Goal: Complete application form: Complete application form

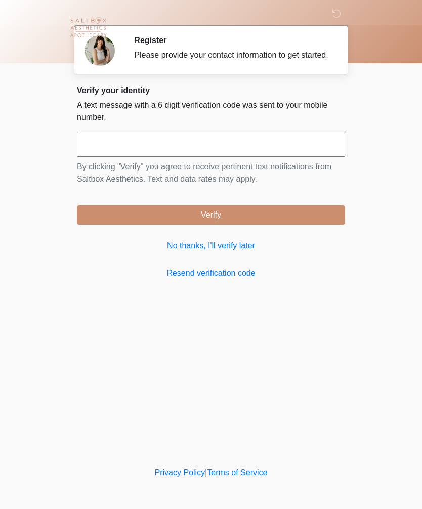
click at [124, 147] on input "text" at bounding box center [211, 144] width 268 height 25
type input "******"
click at [242, 225] on button "Verify" at bounding box center [211, 215] width 268 height 19
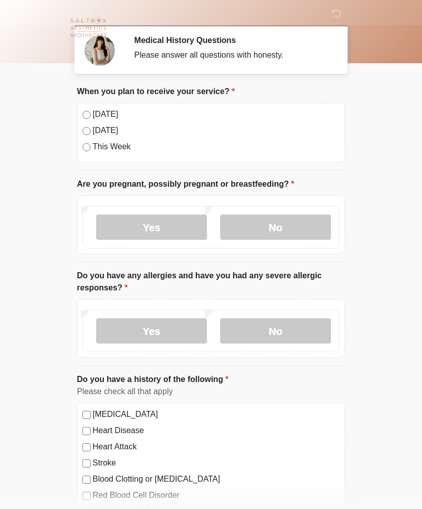
click at [284, 228] on label "No" at bounding box center [275, 227] width 111 height 25
click at [282, 329] on label "No" at bounding box center [275, 331] width 111 height 25
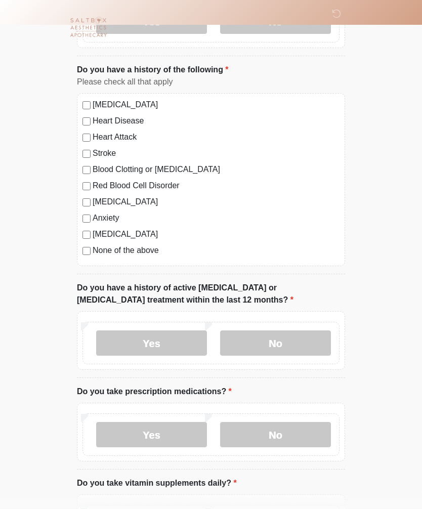
scroll to position [309, 0]
click at [286, 346] on label "No" at bounding box center [275, 343] width 111 height 25
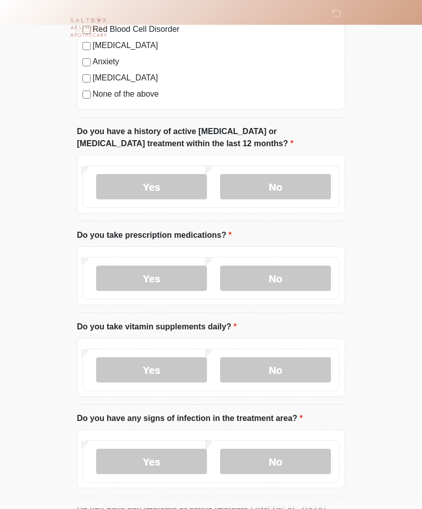
scroll to position [465, 0]
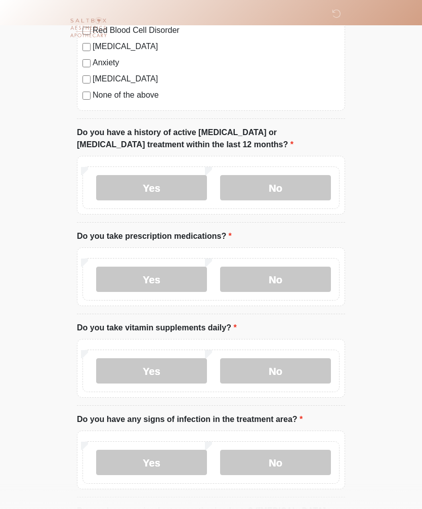
click at [168, 366] on label "Yes" at bounding box center [151, 371] width 111 height 25
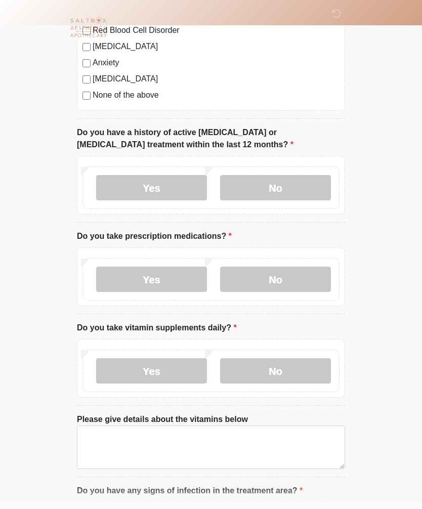
click at [179, 275] on label "Yes" at bounding box center [151, 279] width 111 height 25
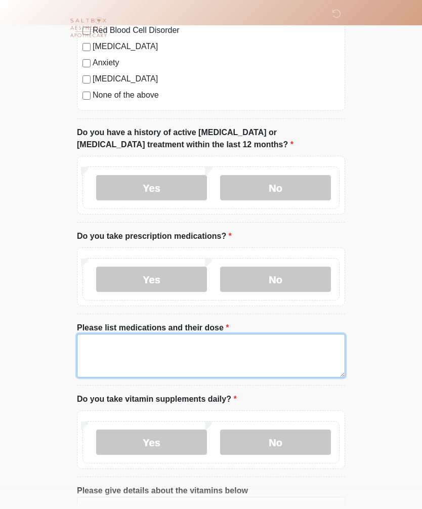
click at [101, 344] on textarea "Please list medications and their dose" at bounding box center [211, 356] width 268 height 44
click at [131, 335] on textarea "**********" at bounding box center [211, 356] width 268 height 44
click at [140, 338] on textarea "**********" at bounding box center [211, 356] width 268 height 44
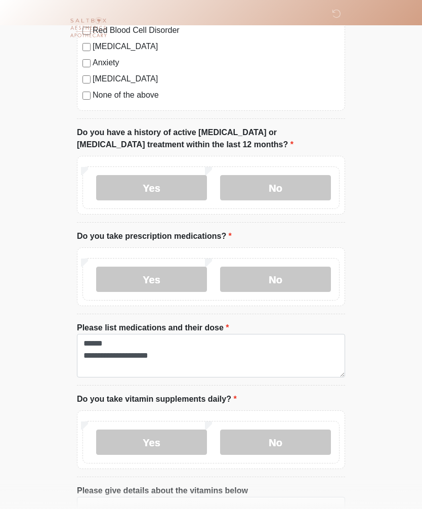
click at [325, 310] on li "Do you take prescription medications? Do you take prescription medications? Yes…" at bounding box center [211, 272] width 268 height 84
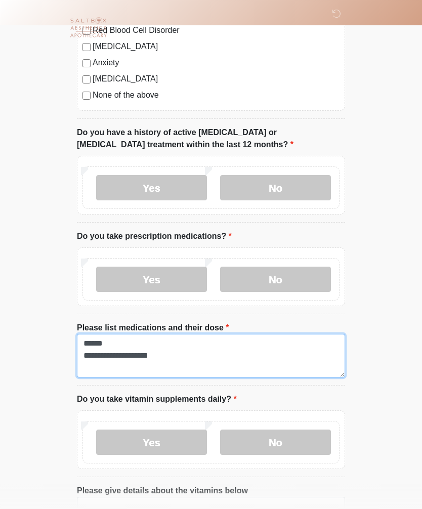
click at [129, 337] on textarea "**********" at bounding box center [211, 356] width 268 height 44
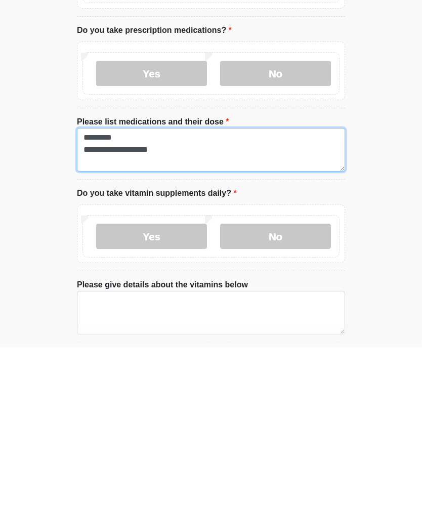
scroll to position [510, 0]
type textarea "**********"
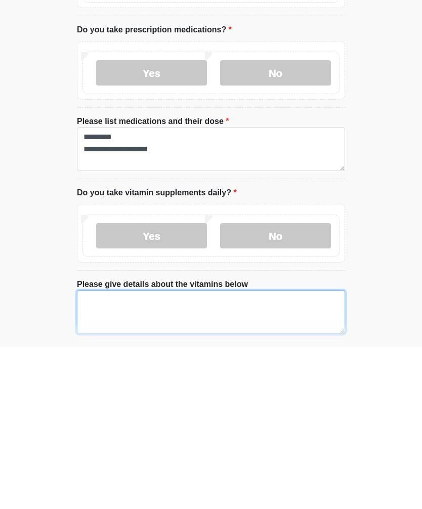
click at [102, 453] on textarea "Please give details about the vitamins below" at bounding box center [211, 475] width 268 height 44
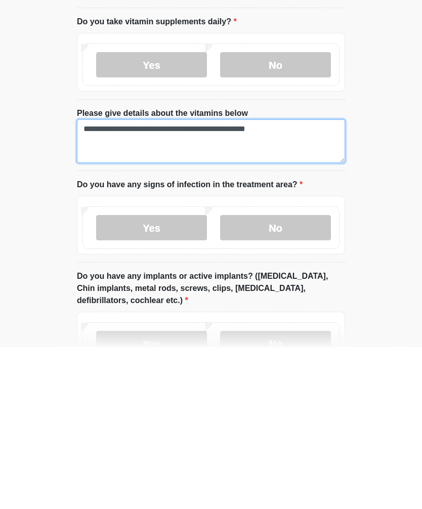
scroll to position [682, 0]
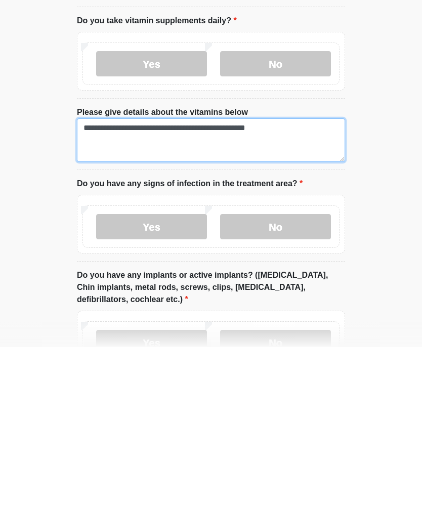
type textarea "**********"
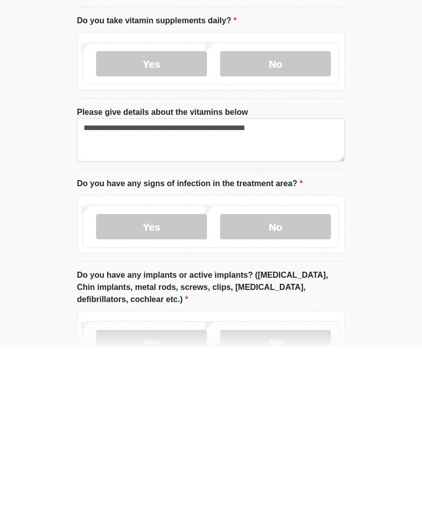
click at [290, 376] on label "No" at bounding box center [275, 388] width 111 height 25
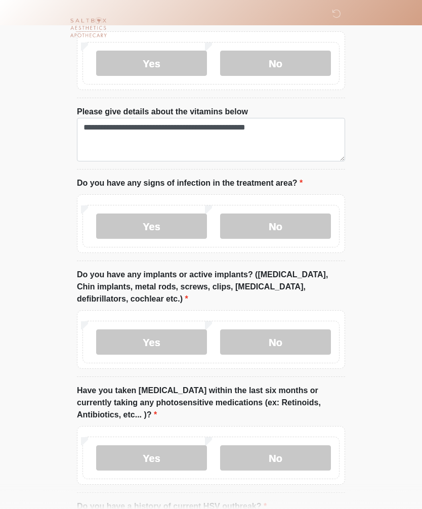
click at [160, 341] on label "Yes" at bounding box center [151, 342] width 111 height 25
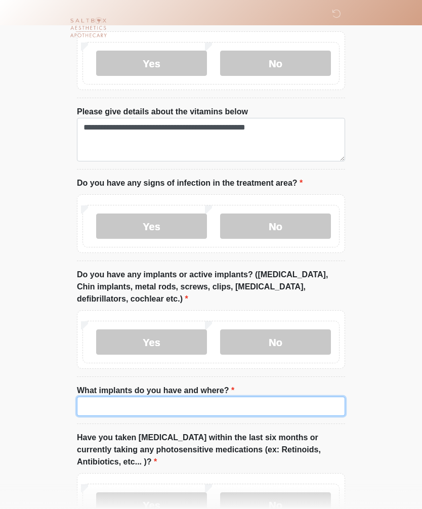
click at [106, 409] on input "What implants do you have and where?" at bounding box center [211, 406] width 268 height 19
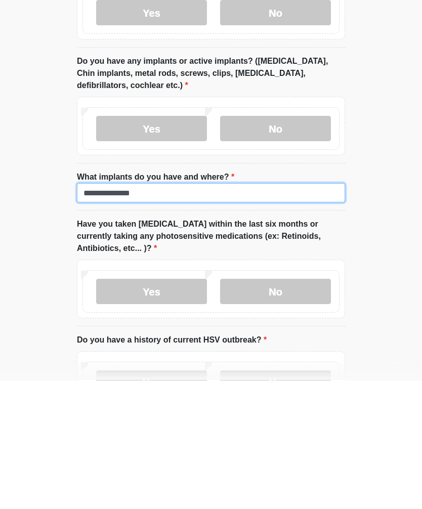
type input "**********"
click at [291, 408] on label "No" at bounding box center [275, 420] width 111 height 25
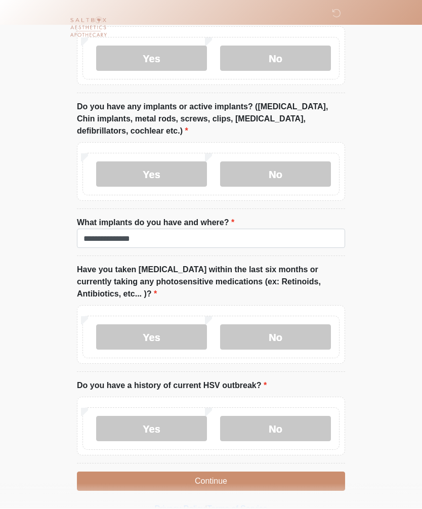
click at [293, 423] on label "No" at bounding box center [275, 429] width 111 height 25
click at [225, 475] on button "Continue" at bounding box center [211, 481] width 268 height 19
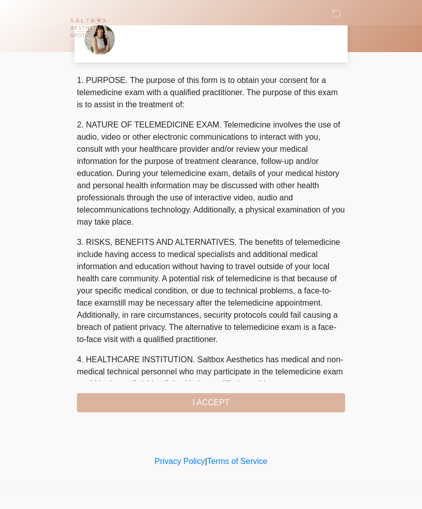
scroll to position [0, 0]
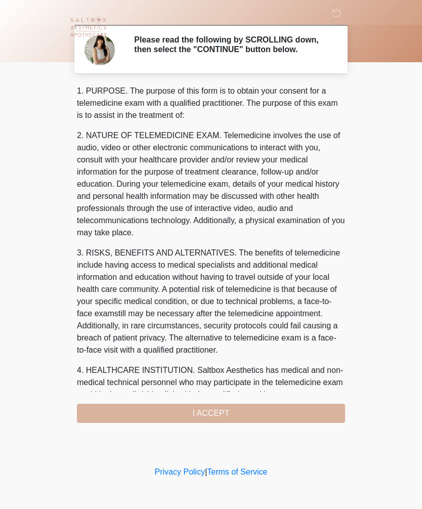
click at [235, 415] on div "1. PURPOSE. The purpose of this form is to obtain your consent for a telemedici…" at bounding box center [211, 255] width 268 height 338
click at [208, 415] on div "1. PURPOSE. The purpose of this form is to obtain your consent for a telemedici…" at bounding box center [211, 255] width 268 height 338
click at [225, 415] on div "1. PURPOSE. The purpose of this form is to obtain your consent for a telemedici…" at bounding box center [211, 255] width 268 height 338
click at [251, 414] on div "1. PURPOSE. The purpose of this form is to obtain your consent for a telemedici…" at bounding box center [211, 255] width 268 height 338
click at [214, 418] on div "1. PURPOSE. The purpose of this form is to obtain your consent for a telemedici…" at bounding box center [211, 255] width 268 height 338
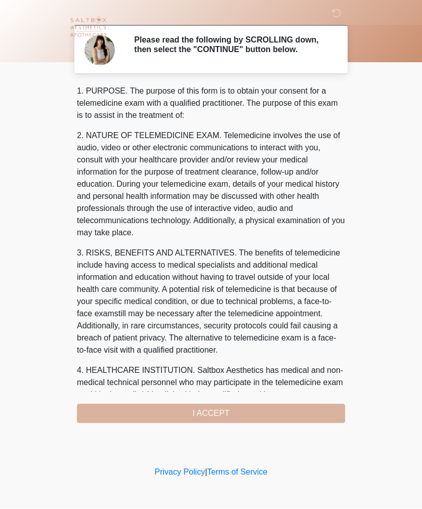
click at [380, 342] on body "‎ ‎ ‎ Please read the following by SCROLLING down, then select the "CONTINUE" b…" at bounding box center [211, 254] width 422 height 509
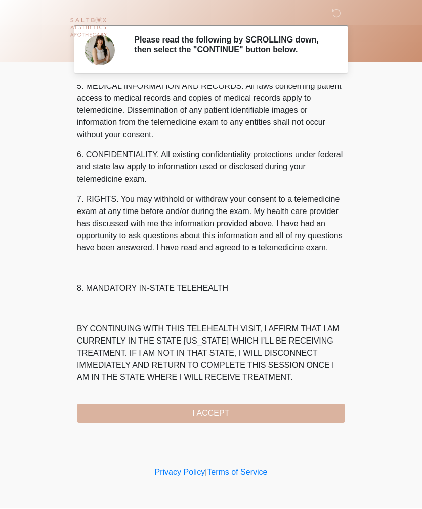
scroll to position [366, 0]
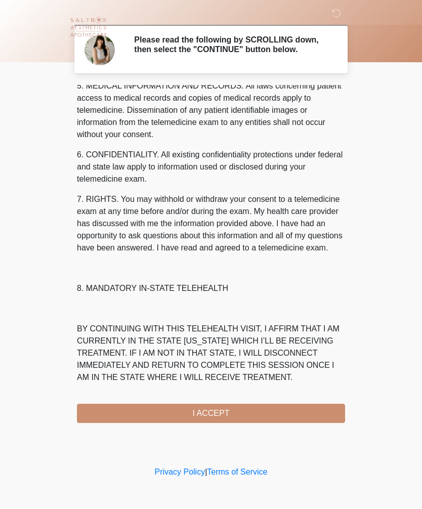
click at [224, 418] on button "I ACCEPT" at bounding box center [211, 414] width 268 height 19
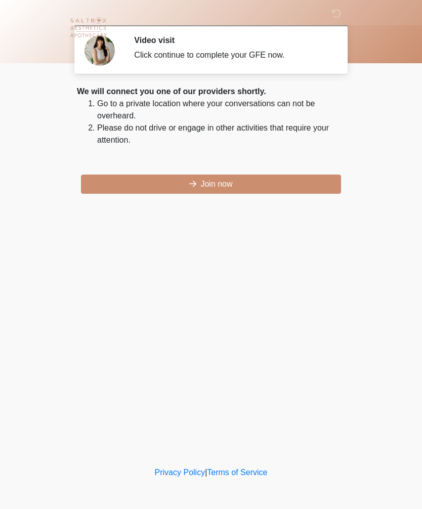
click at [227, 187] on button "Join now" at bounding box center [211, 184] width 260 height 19
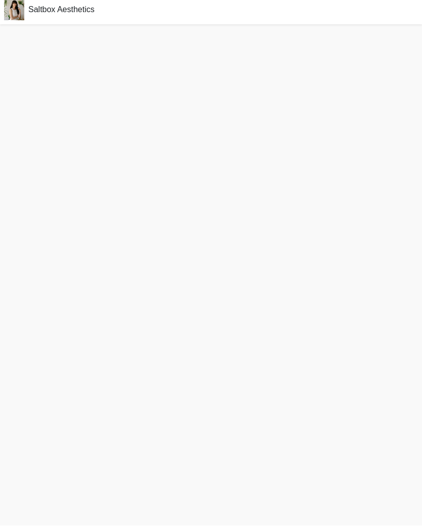
scroll to position [16, 0]
